Goal: Check status

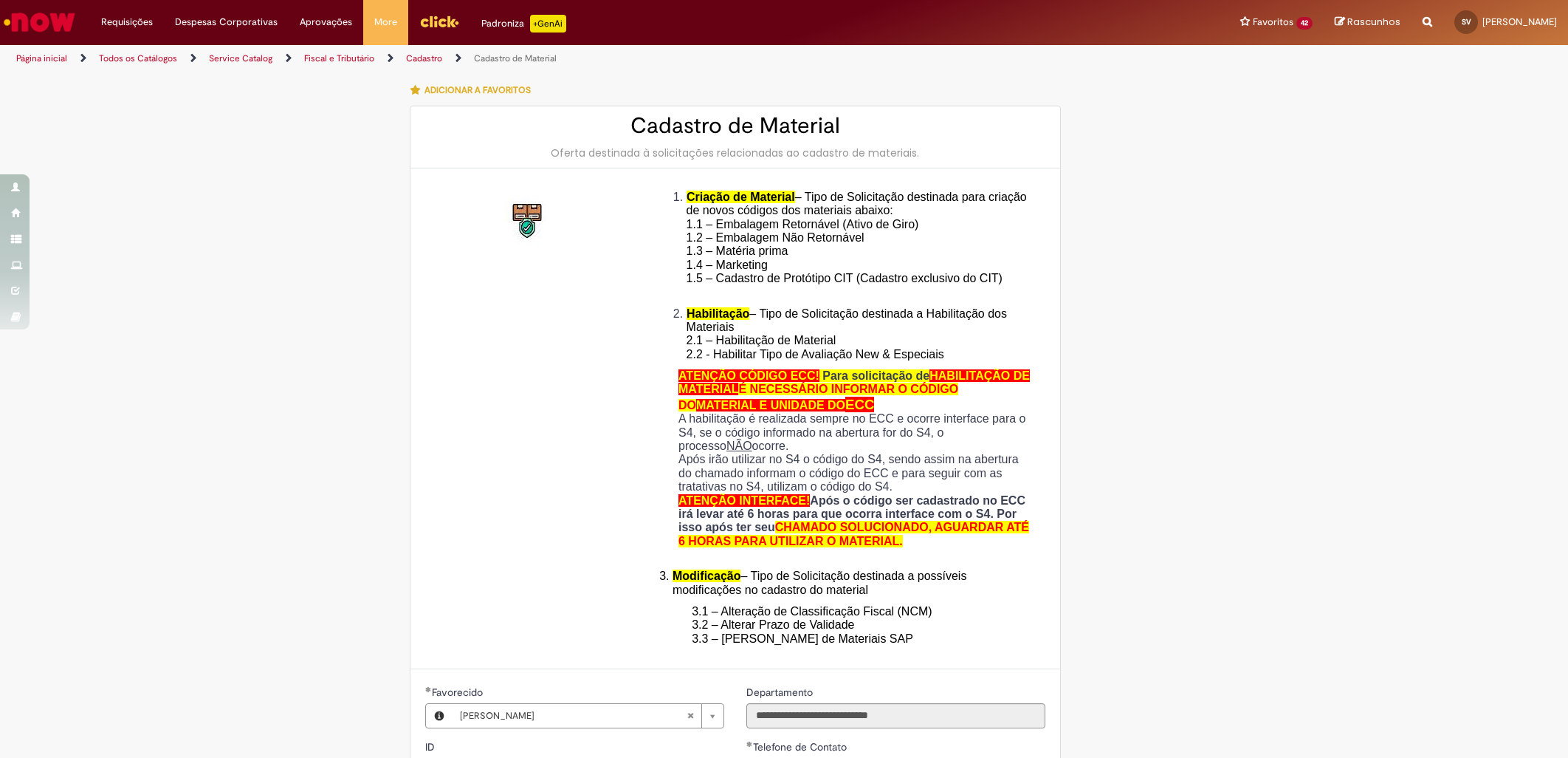
select select "**********"
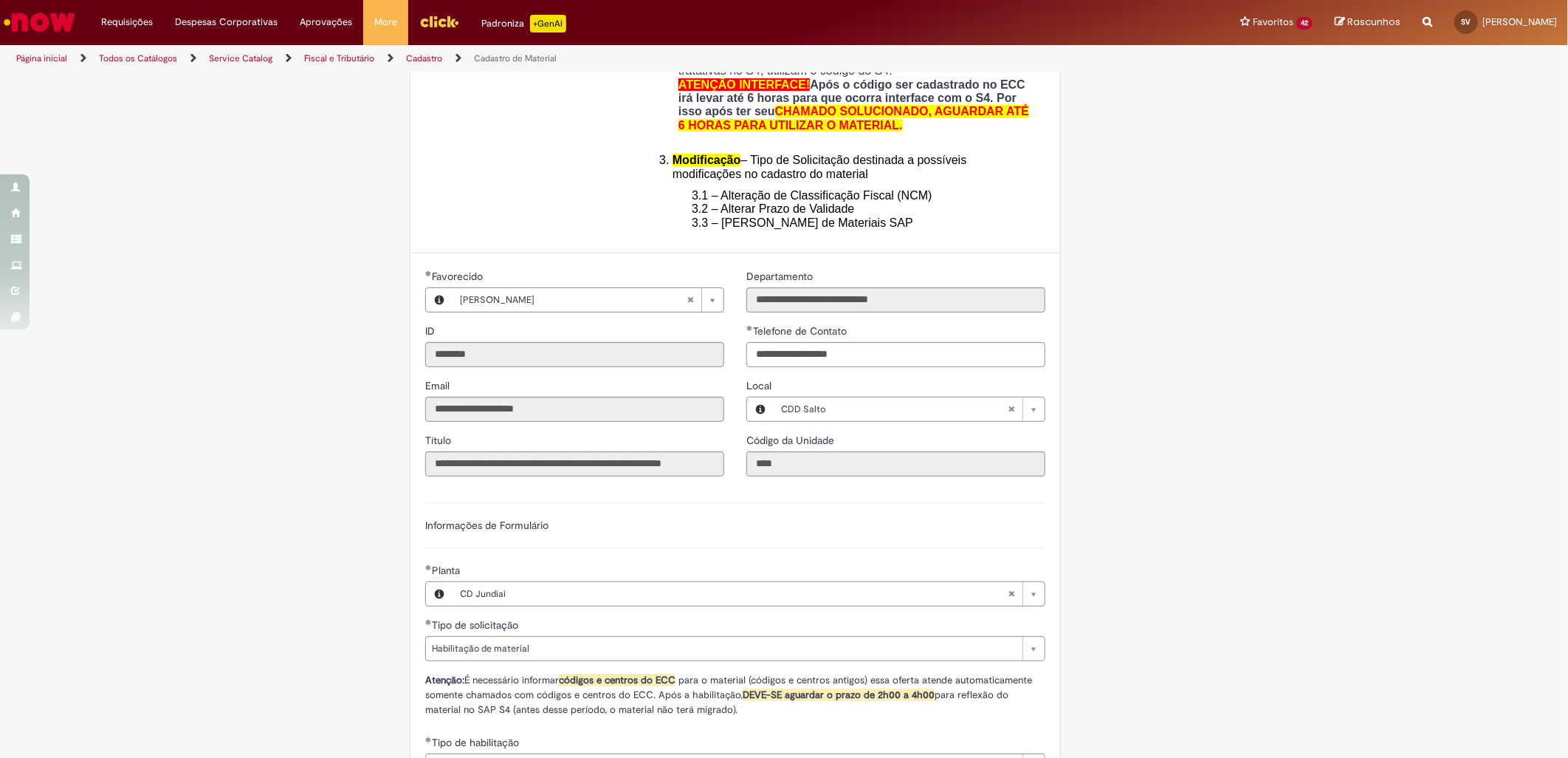
click at [32, 23] on img "Ir para a Homepage" at bounding box center [39, 22] width 76 height 30
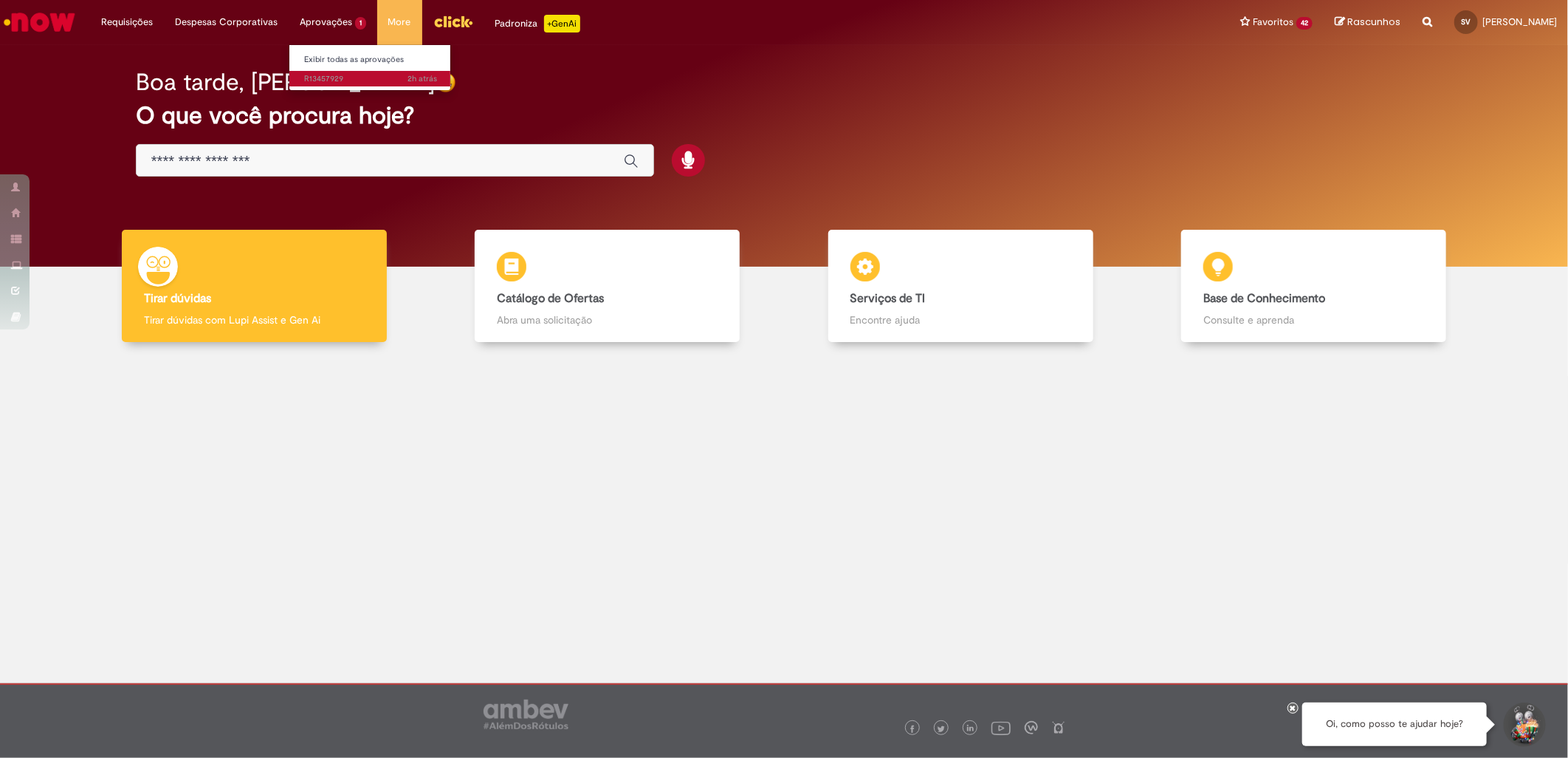
click at [331, 74] on span "2h atrás 2 horas atrás R13457929" at bounding box center [371, 79] width 133 height 11
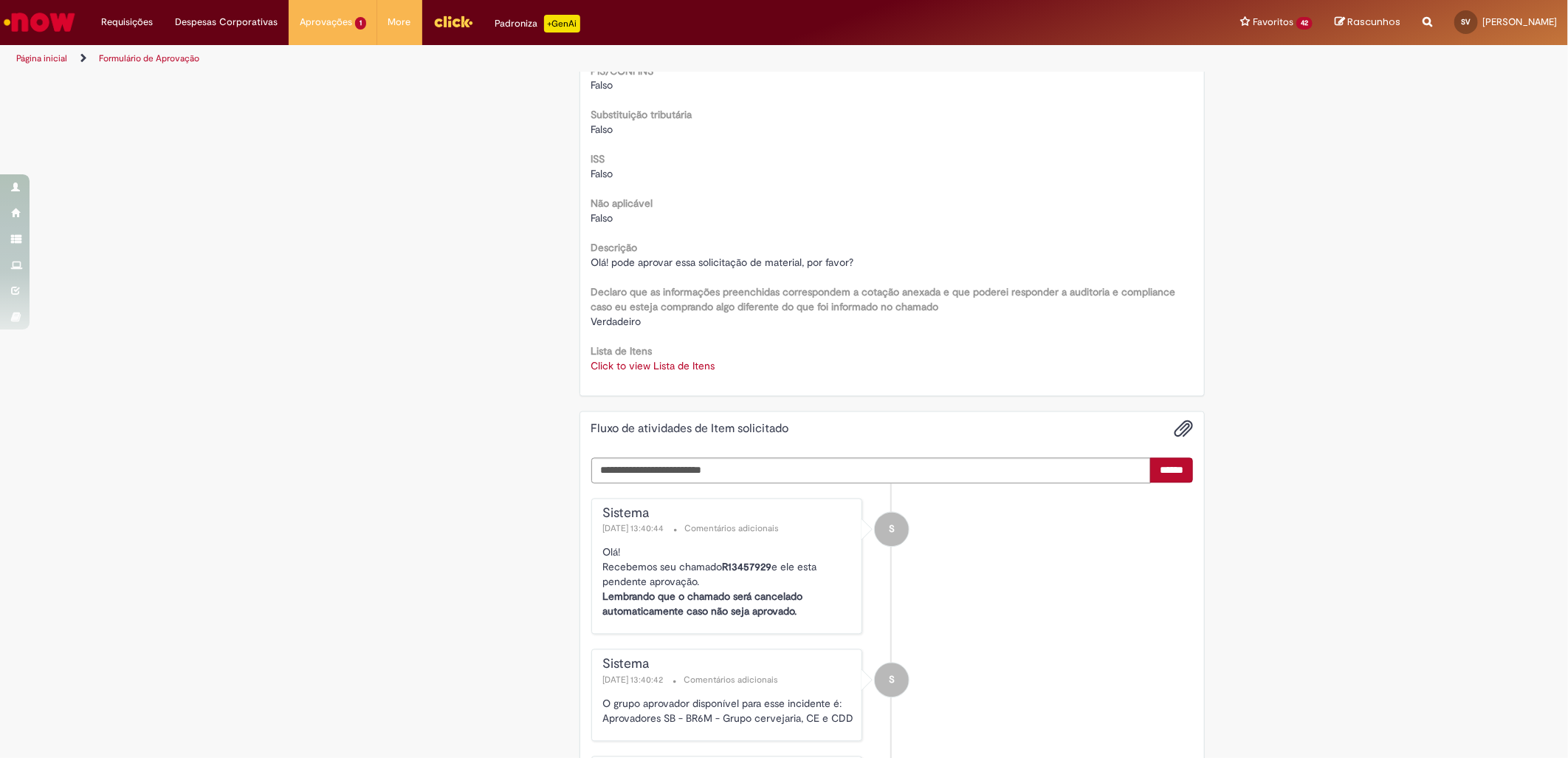
scroll to position [1756, 0]
click at [637, 361] on link "Click to view Lista de Itens" at bounding box center [654, 365] width 124 height 13
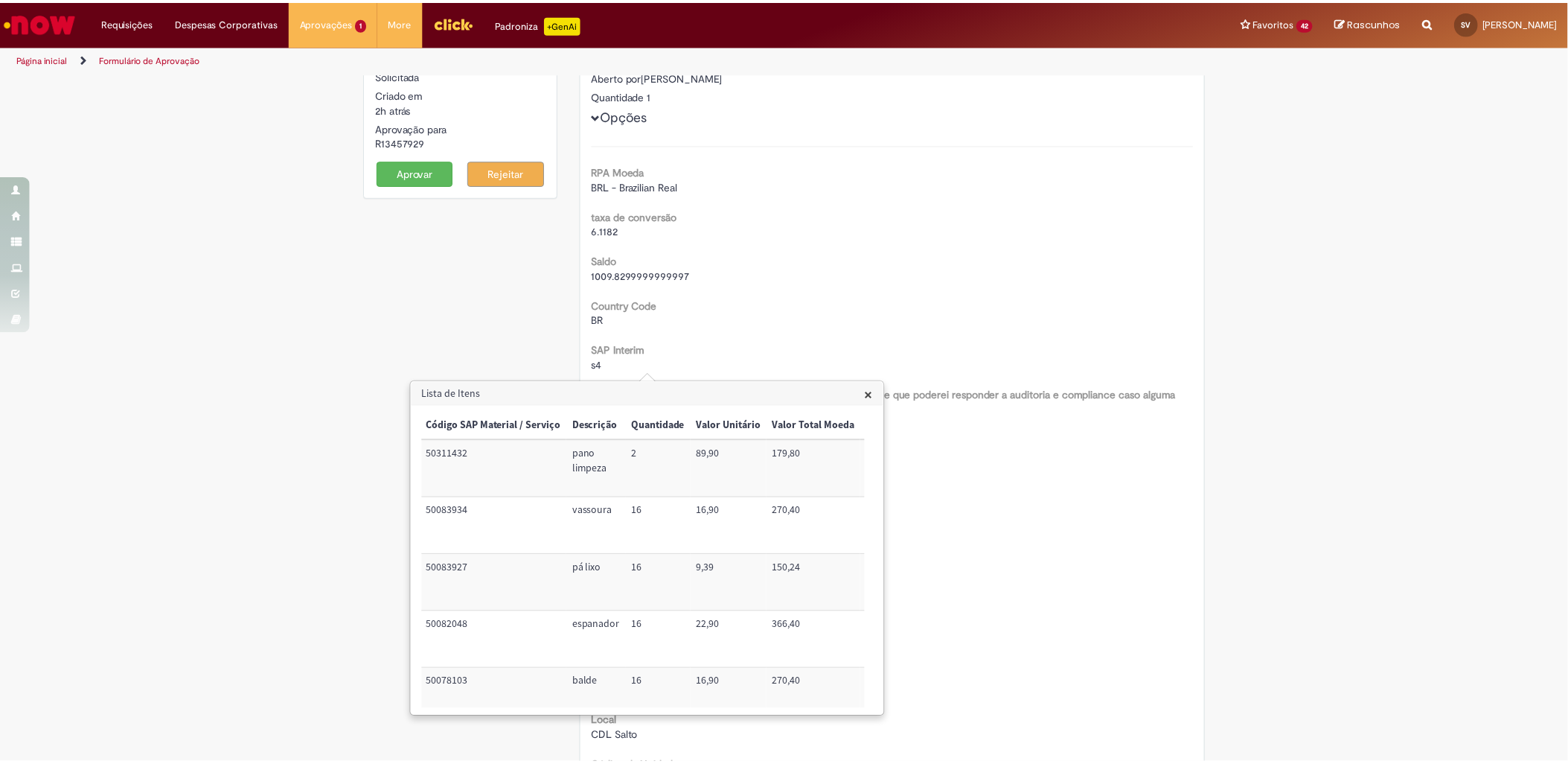
scroll to position [0, 0]
